Goal: Task Accomplishment & Management: Use online tool/utility

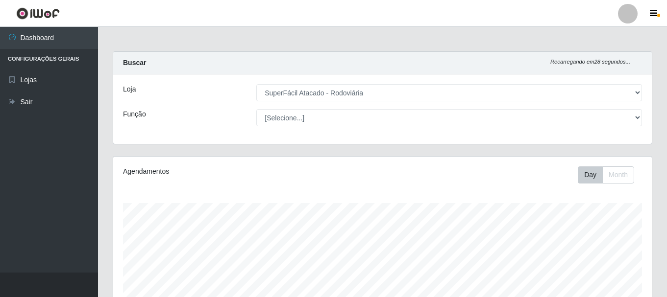
select select "400"
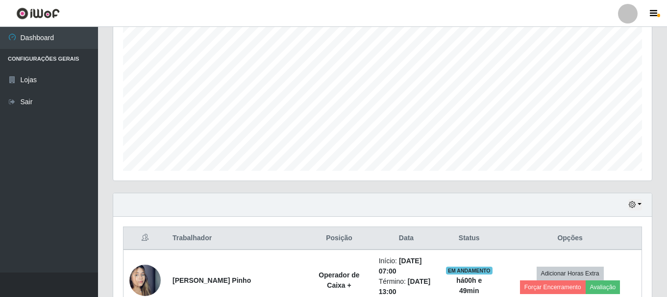
scroll to position [179, 0]
click at [641, 204] on button "button" at bounding box center [635, 205] width 14 height 11
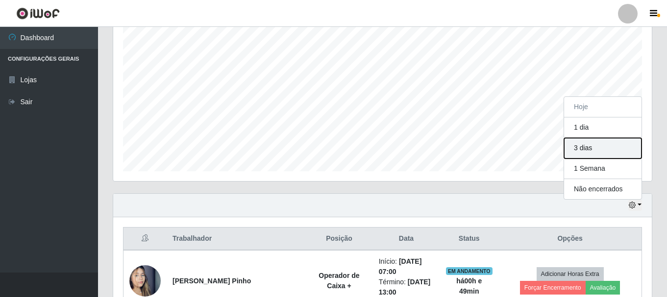
click at [610, 152] on button "3 dias" at bounding box center [602, 148] width 77 height 21
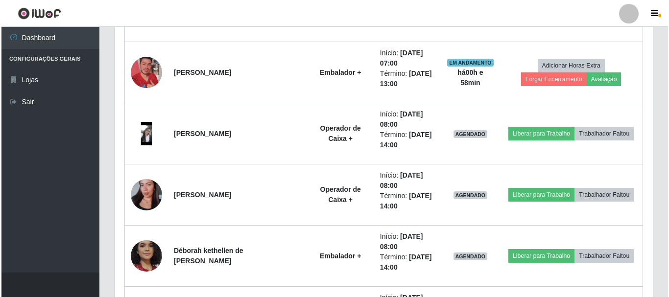
scroll to position [571, 0]
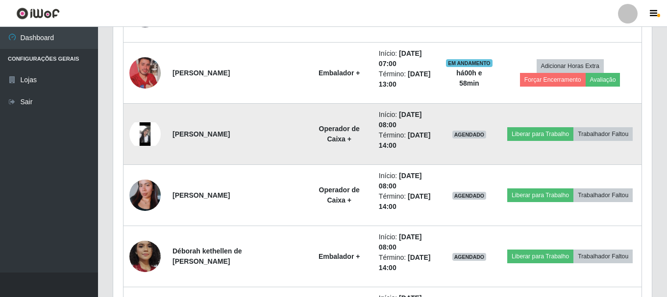
click at [145, 131] on img at bounding box center [144, 135] width 31 height 24
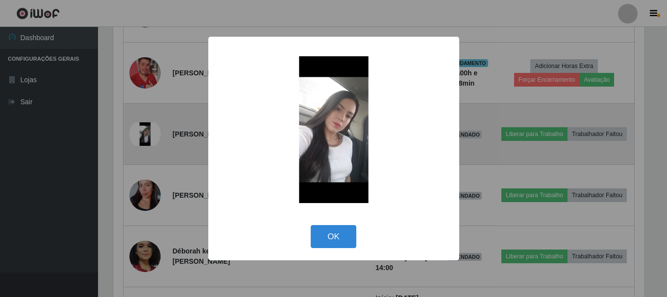
scroll to position [203, 534]
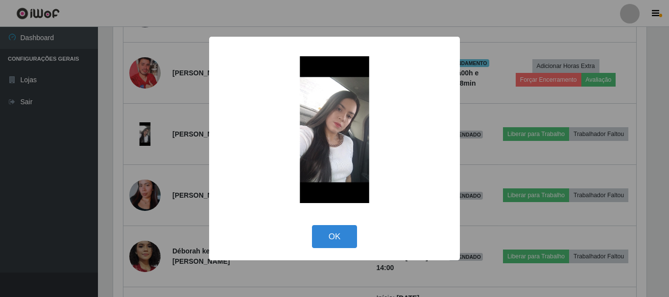
click at [12, 163] on div "× OK Cancel" at bounding box center [334, 148] width 669 height 297
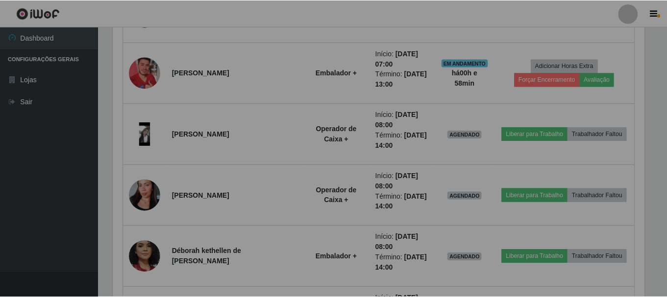
scroll to position [203, 539]
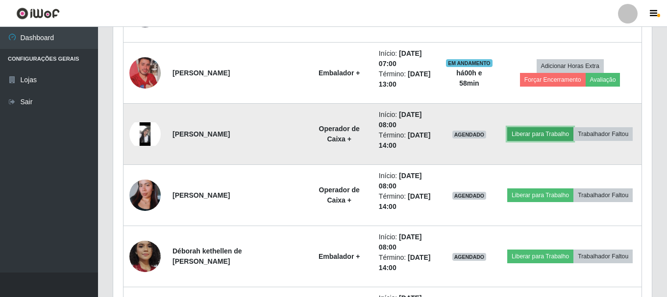
click at [516, 134] on button "Liberar para Trabalho" at bounding box center [540, 134] width 66 height 14
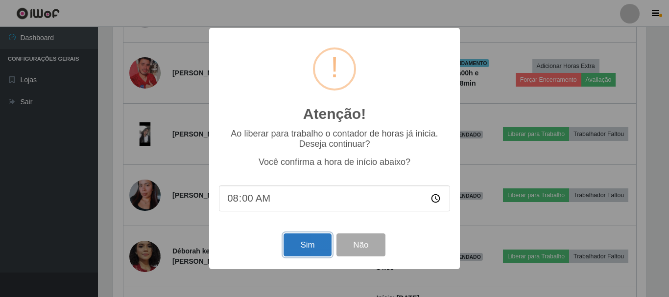
click at [298, 246] on button "Sim" at bounding box center [308, 245] width 48 height 23
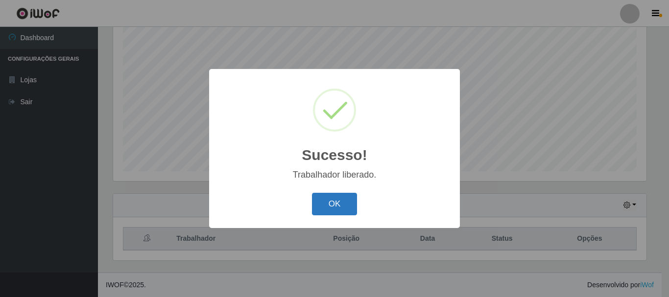
click at [327, 206] on button "OK" at bounding box center [335, 204] width 46 height 23
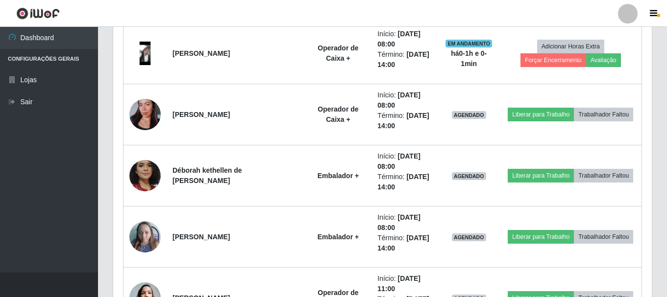
scroll to position [669, 0]
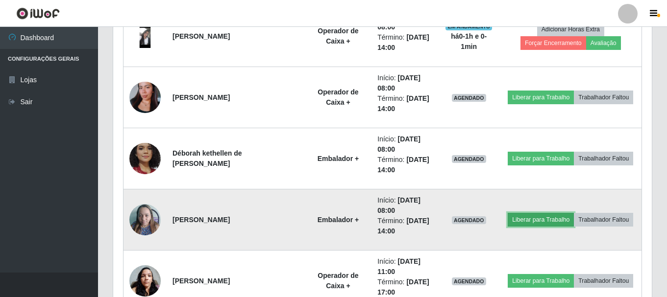
click at [532, 222] on button "Liberar para Trabalho" at bounding box center [541, 220] width 66 height 14
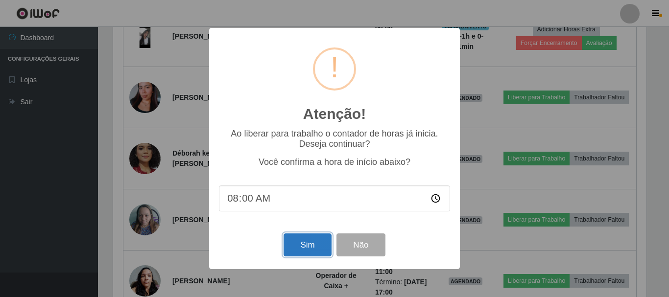
click at [299, 247] on button "Sim" at bounding box center [308, 245] width 48 height 23
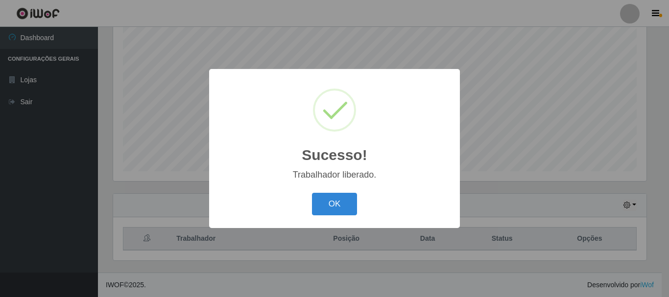
click at [309, 205] on div "OK Cancel" at bounding box center [334, 204] width 231 height 28
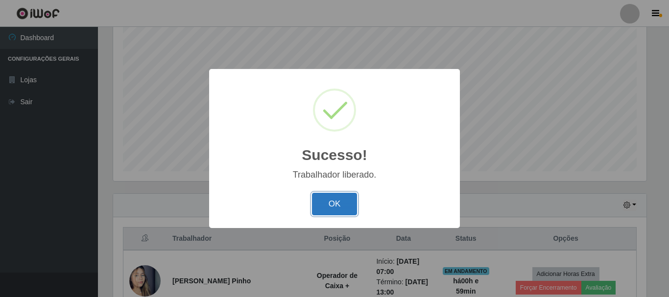
click at [323, 205] on button "OK" at bounding box center [335, 204] width 46 height 23
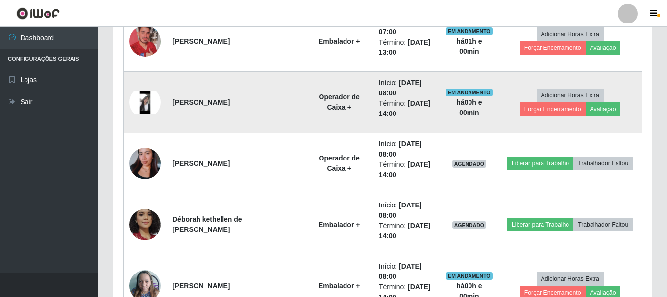
scroll to position [620, 0]
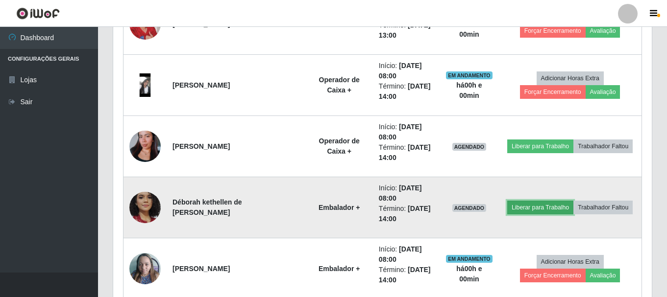
click at [533, 205] on button "Liberar para Trabalho" at bounding box center [540, 208] width 66 height 14
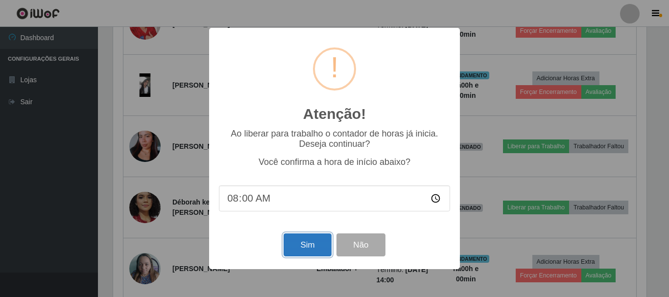
click at [315, 247] on button "Sim" at bounding box center [308, 245] width 48 height 23
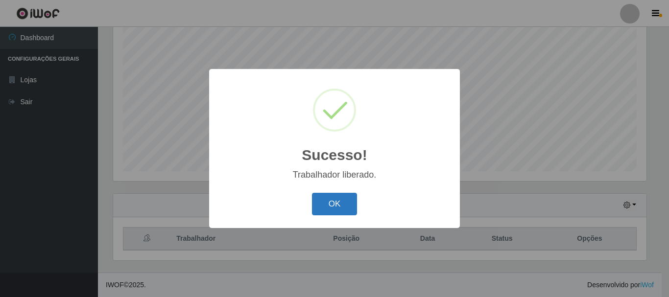
click at [330, 203] on button "OK" at bounding box center [335, 204] width 46 height 23
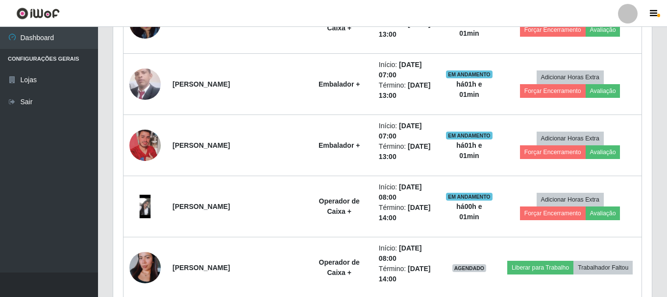
scroll to position [522, 0]
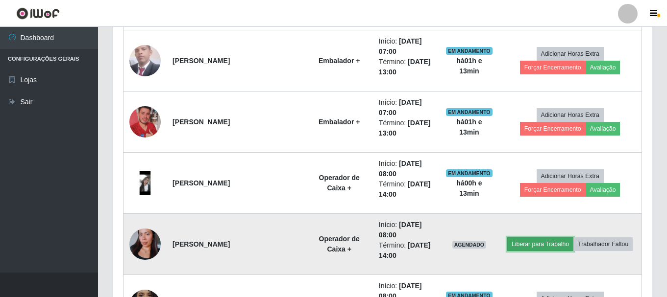
click at [548, 243] on button "Liberar para Trabalho" at bounding box center [540, 245] width 66 height 14
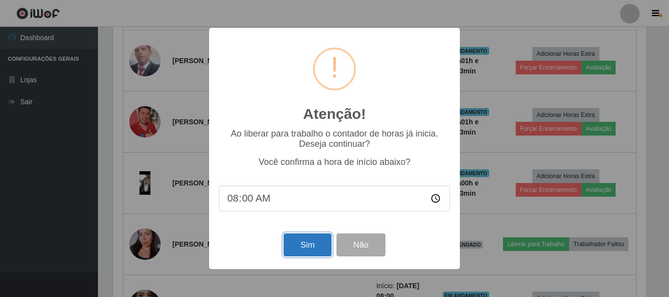
click at [315, 244] on button "Sim" at bounding box center [308, 245] width 48 height 23
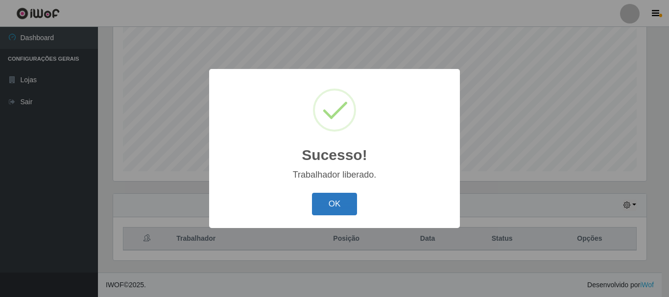
click at [328, 206] on button "OK" at bounding box center [335, 204] width 46 height 23
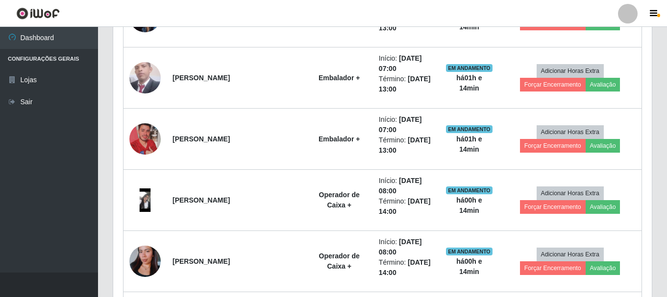
scroll to position [522, 0]
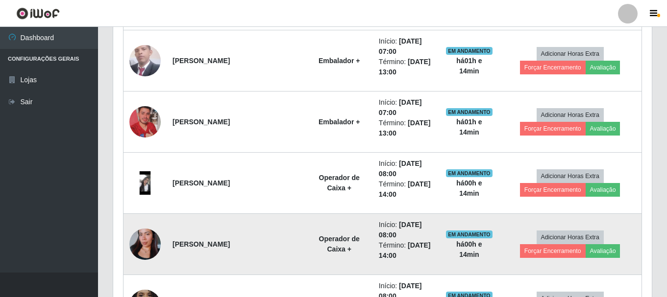
click at [144, 243] on img at bounding box center [144, 245] width 31 height 56
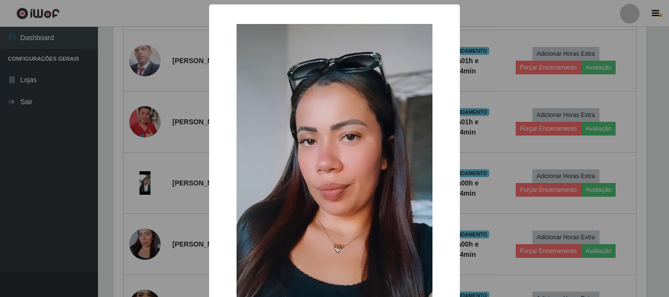
click at [51, 222] on div "× OK Cancel" at bounding box center [334, 148] width 669 height 297
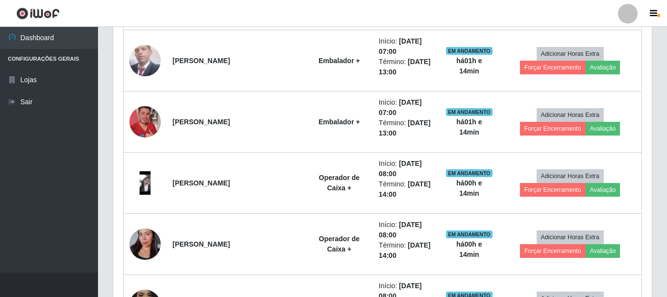
scroll to position [203, 539]
